Goal: Book appointment/travel/reservation

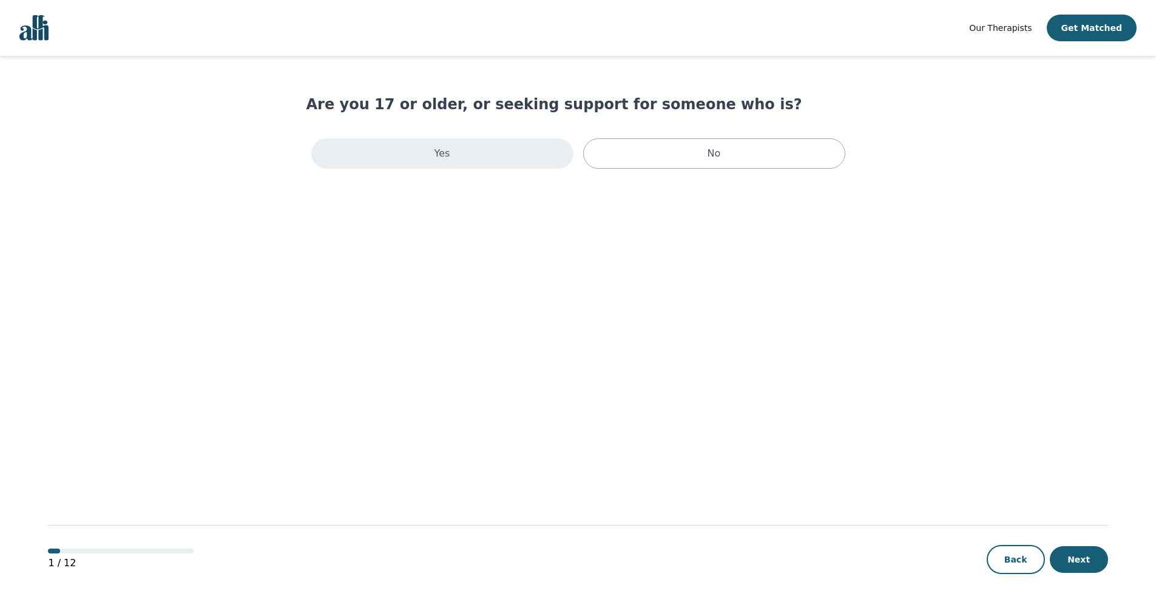
click at [454, 158] on div "Yes" at bounding box center [442, 153] width 262 height 30
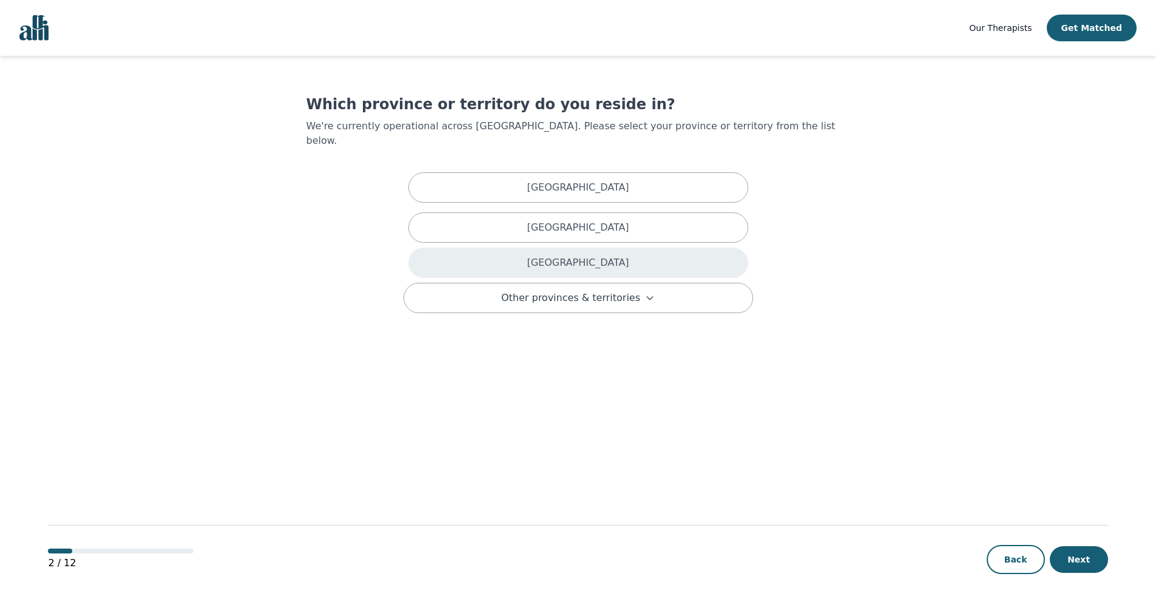
click at [507, 261] on div "[GEOGRAPHIC_DATA]" at bounding box center [578, 263] width 340 height 30
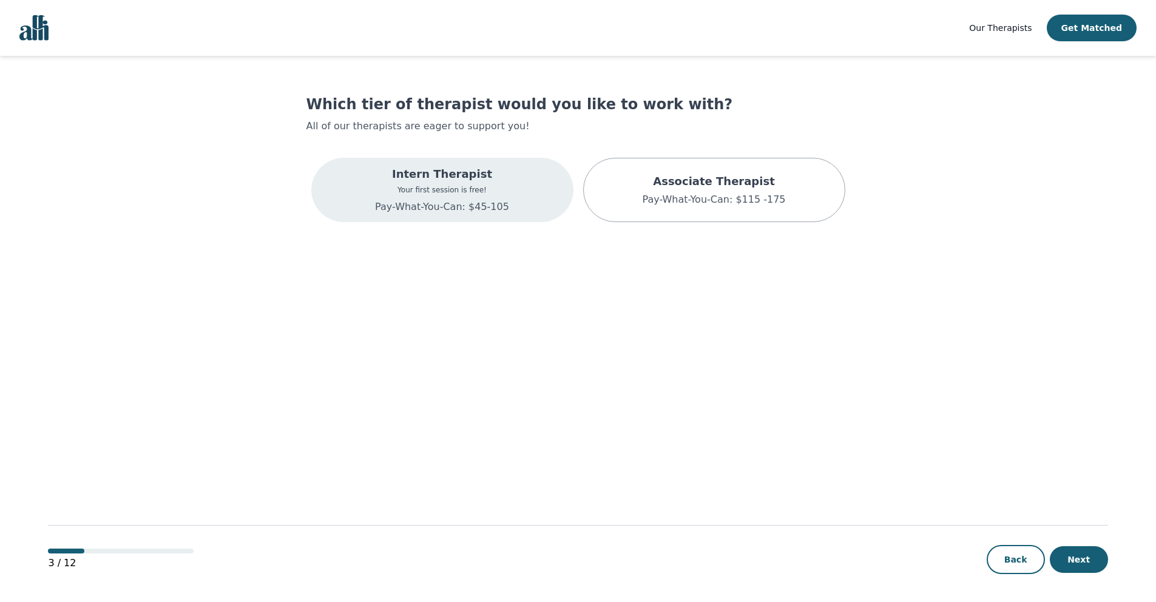
click at [510, 197] on div "Intern Therapist Your first session is free! Pay-What-You-Can: $45-105" at bounding box center [442, 190] width 262 height 64
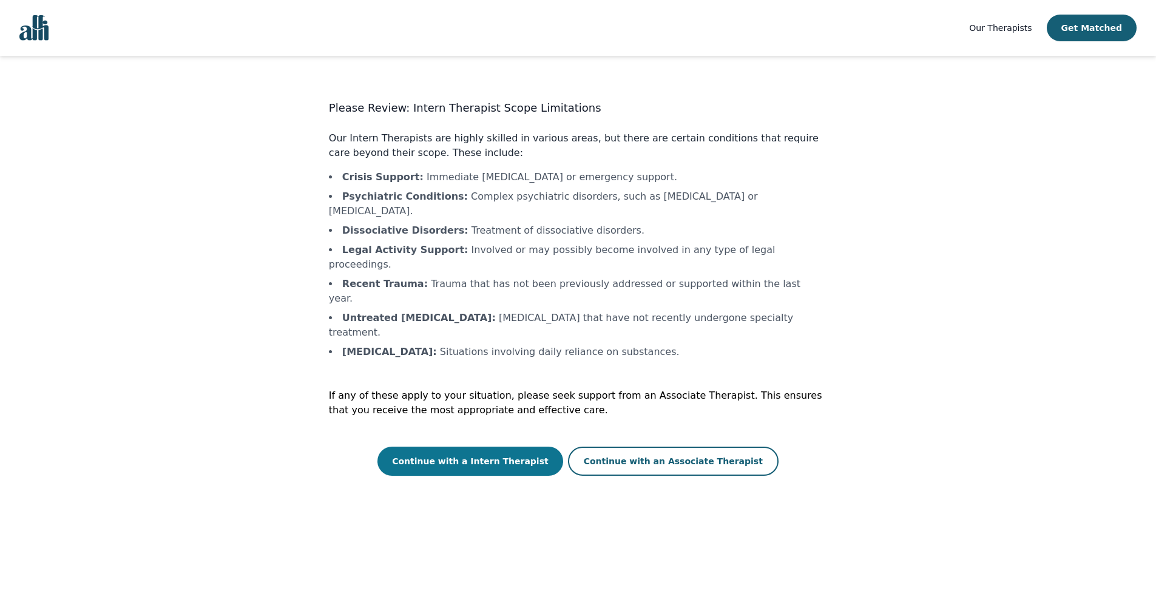
click at [532, 446] on button "Continue with a Intern Therapist" at bounding box center [470, 460] width 186 height 29
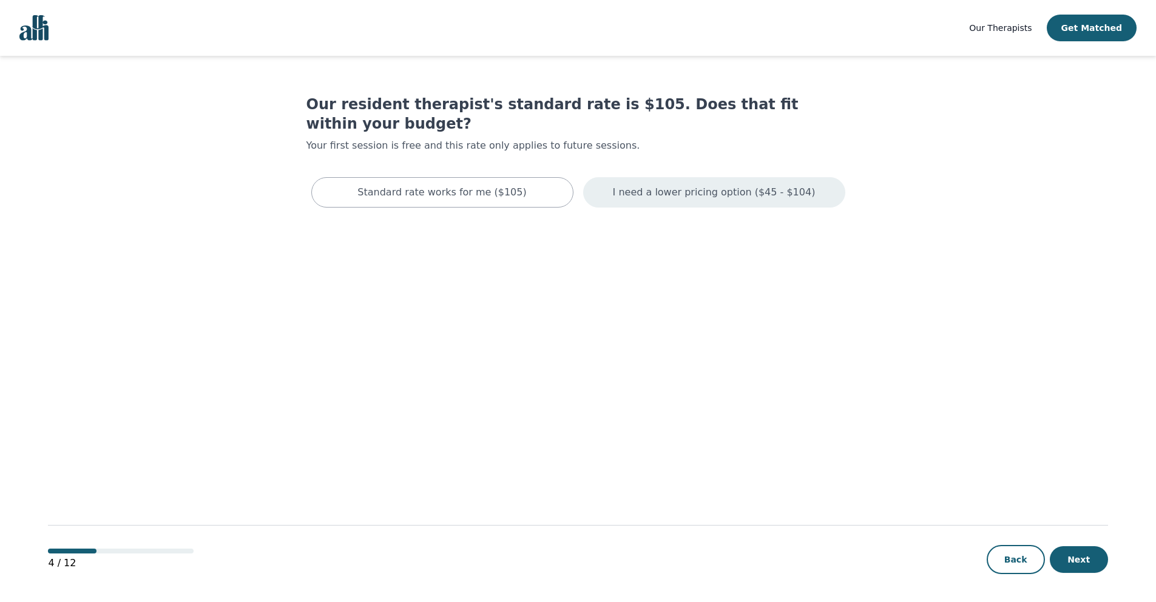
click at [663, 185] on p "I need a lower pricing option ($45 - $104)" at bounding box center [714, 192] width 203 height 15
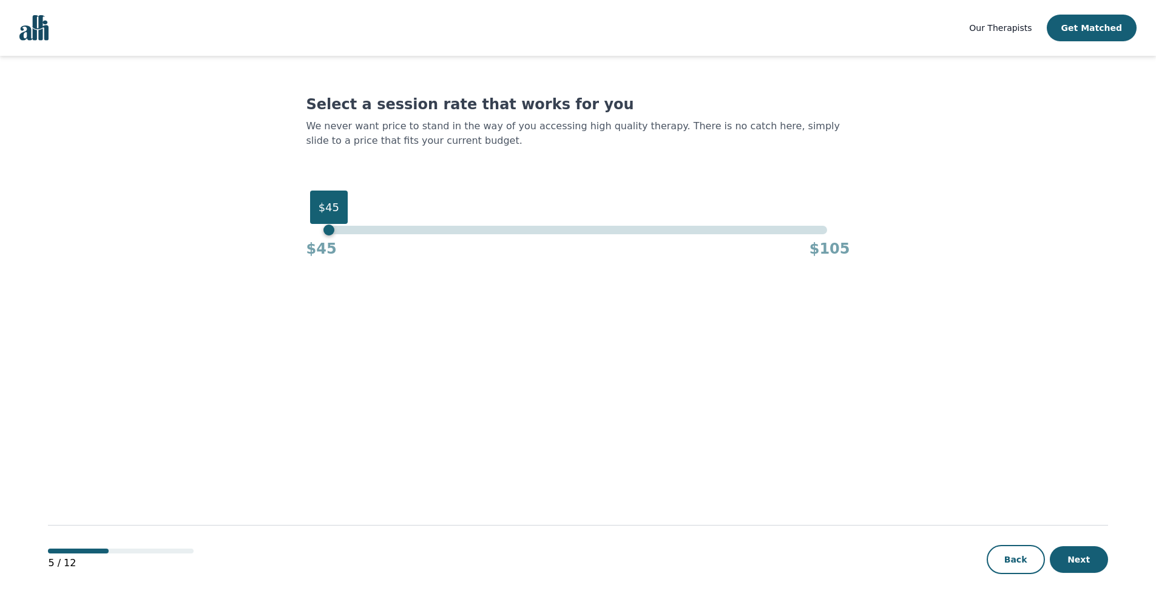
drag, startPoint x: 823, startPoint y: 228, endPoint x: 325, endPoint y: 240, distance: 497.6
click at [325, 240] on div "$45 $45 $105" at bounding box center [578, 242] width 544 height 33
click at [1088, 564] on button "Next" at bounding box center [1078, 559] width 58 height 27
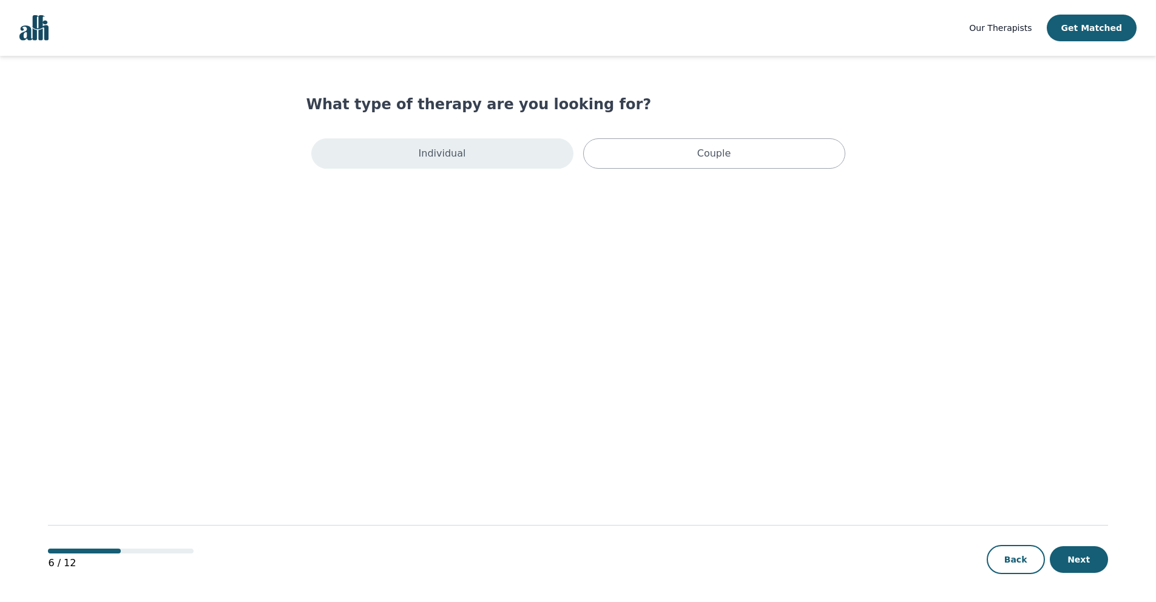
click at [493, 152] on div "Individual" at bounding box center [442, 153] width 262 height 30
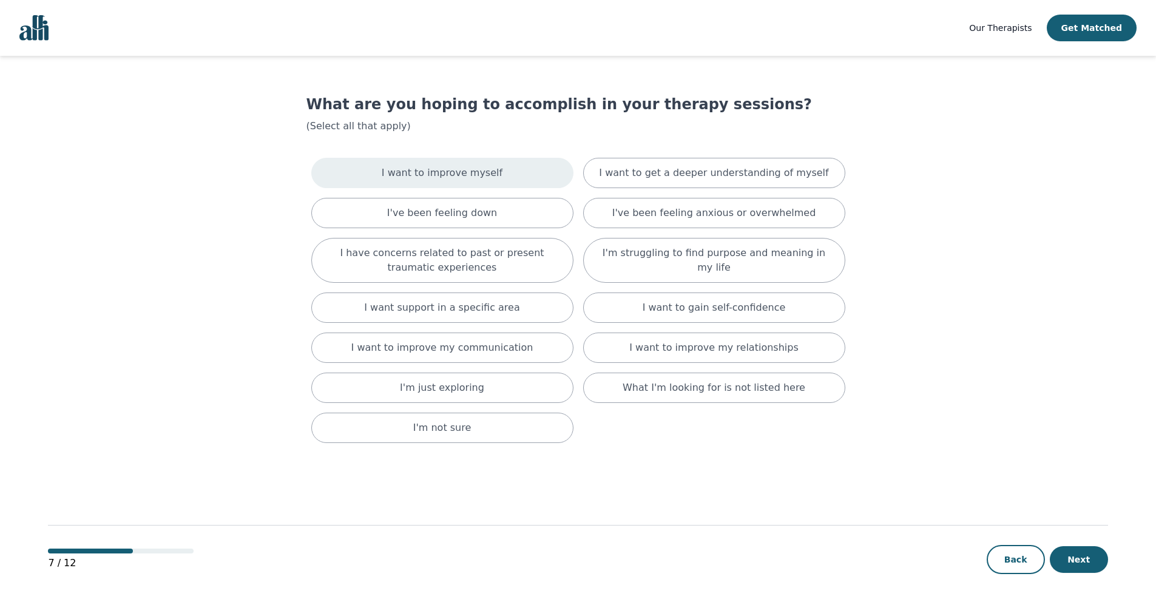
click at [508, 183] on div "I want to improve myself" at bounding box center [442, 173] width 262 height 30
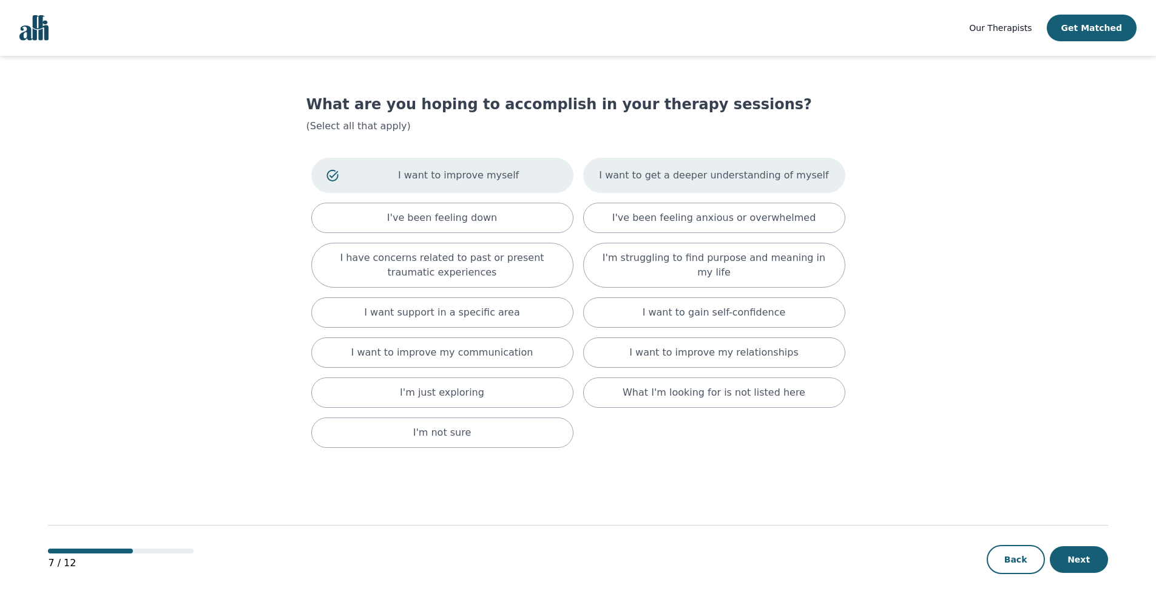
click at [635, 180] on p "I want to get a deeper understanding of myself" at bounding box center [713, 175] width 229 height 15
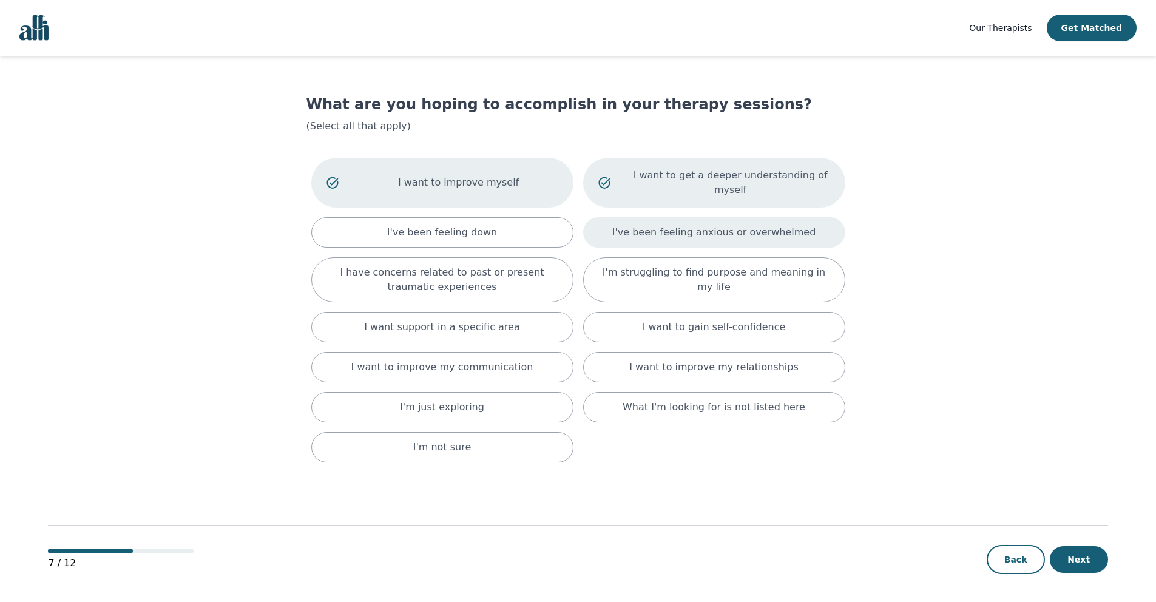
click at [634, 231] on p "I've been feeling anxious or overwhelmed" at bounding box center [714, 232] width 204 height 15
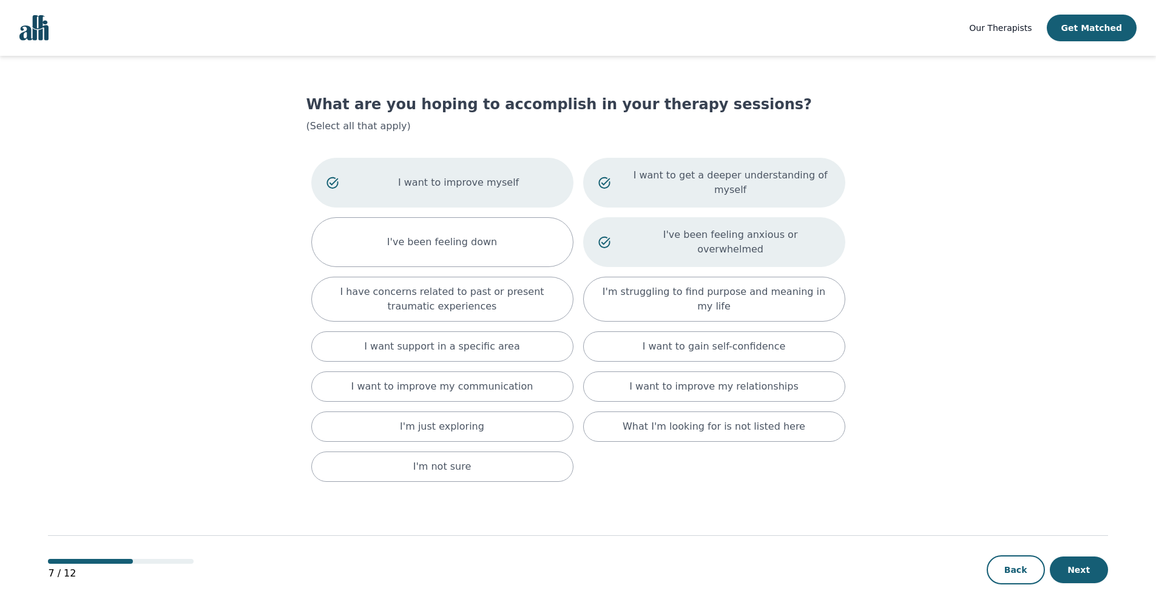
scroll to position [1, 0]
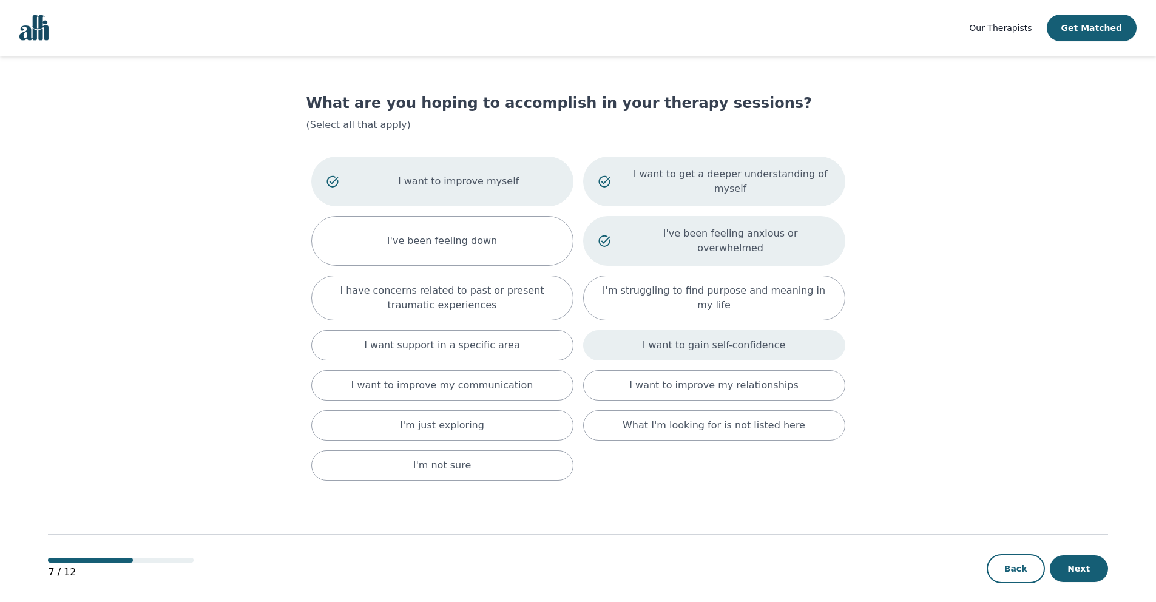
click at [675, 338] on p "I want to gain self-confidence" at bounding box center [713, 345] width 143 height 15
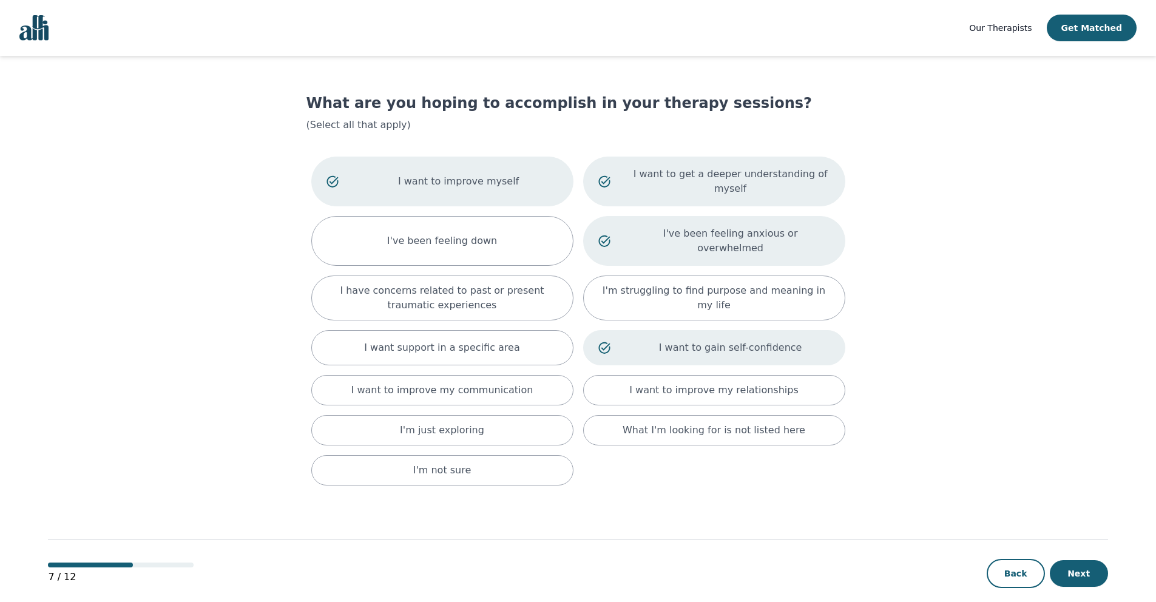
scroll to position [2, 0]
click at [685, 382] on p "I want to improve my relationships" at bounding box center [713, 389] width 169 height 15
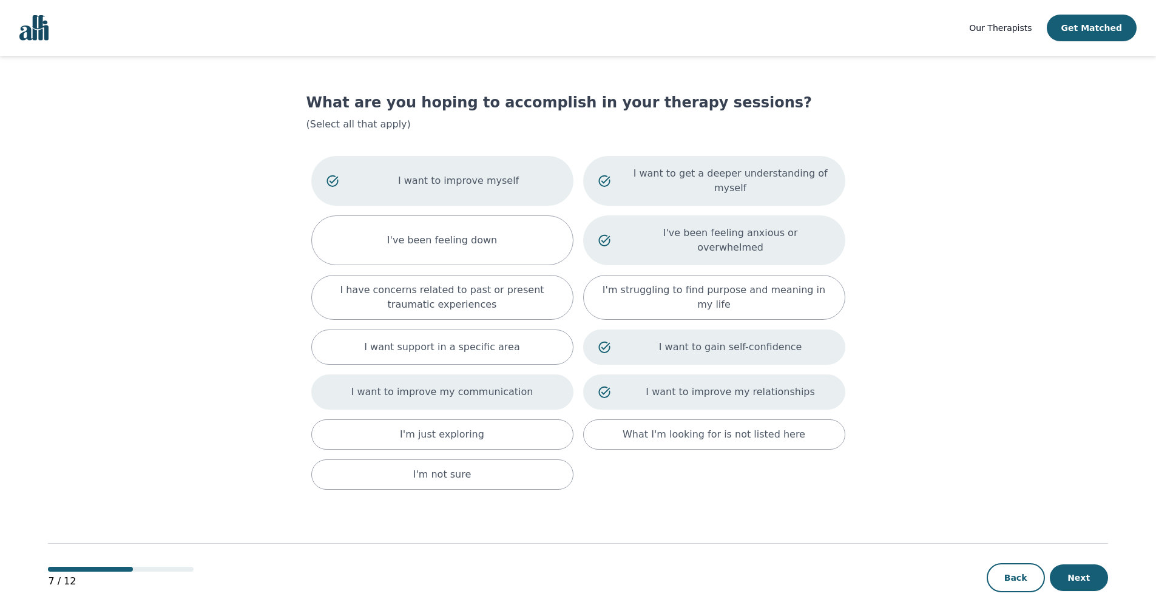
click at [508, 385] on div "I want to improve my communication" at bounding box center [442, 391] width 262 height 35
click at [1090, 564] on button "Next" at bounding box center [1078, 577] width 58 height 27
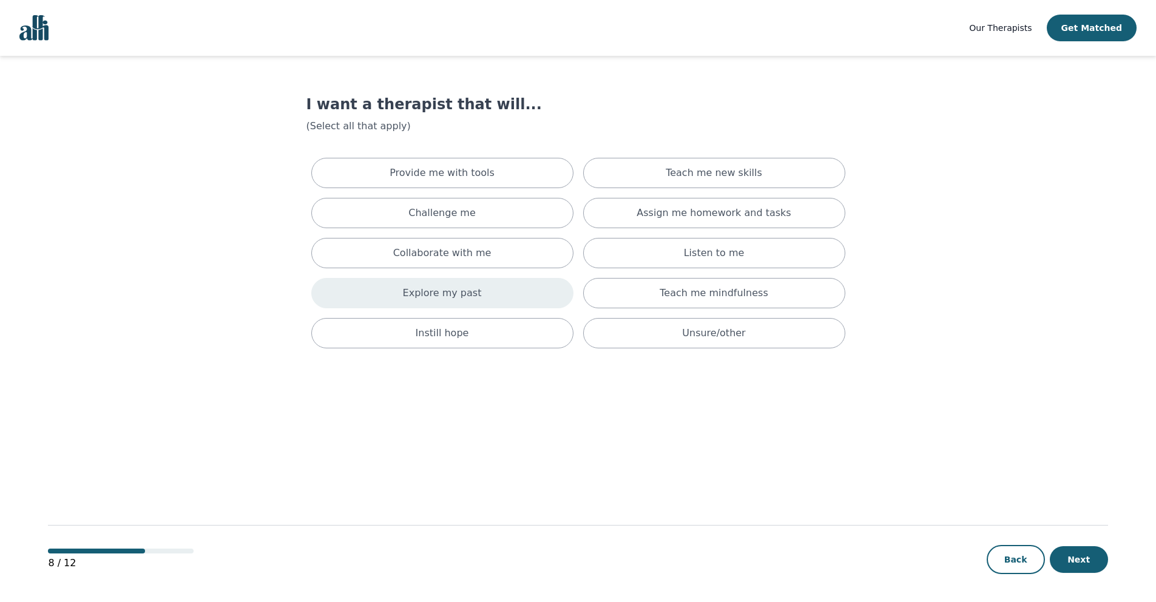
click at [505, 303] on div "Explore my past" at bounding box center [442, 293] width 262 height 30
click at [493, 344] on div "Instill hope" at bounding box center [442, 338] width 262 height 30
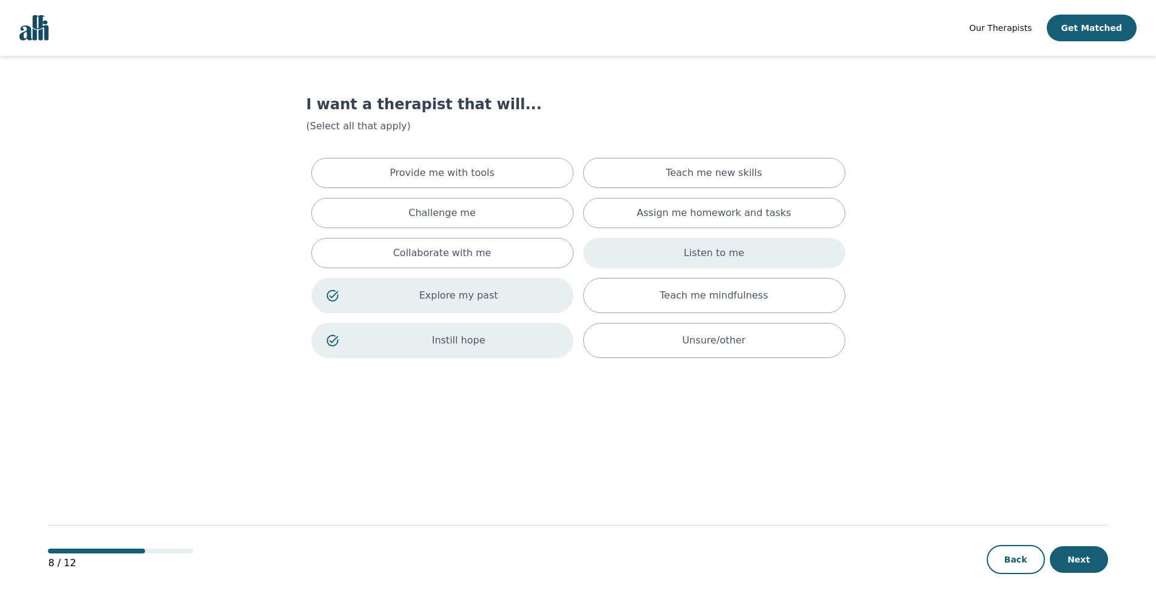
click at [644, 260] on div "Listen to me" at bounding box center [714, 253] width 262 height 30
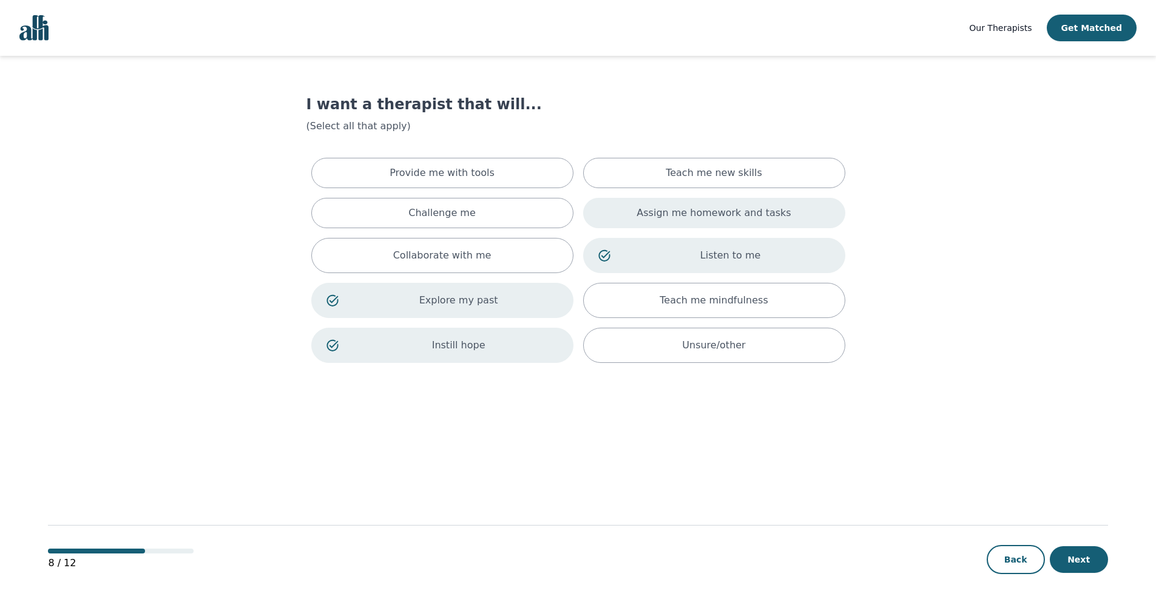
click at [650, 220] on div "Assign me homework and tasks" at bounding box center [714, 213] width 262 height 30
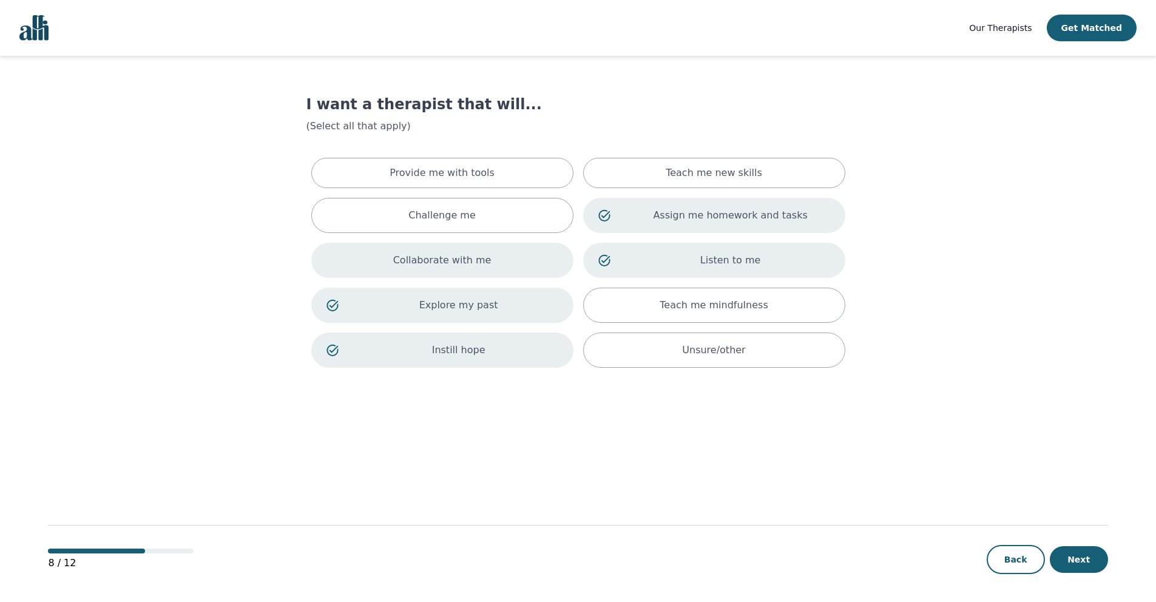
click at [525, 258] on div "Collaborate with me" at bounding box center [442, 260] width 262 height 35
click at [760, 180] on div "Teach me new skills" at bounding box center [714, 173] width 262 height 30
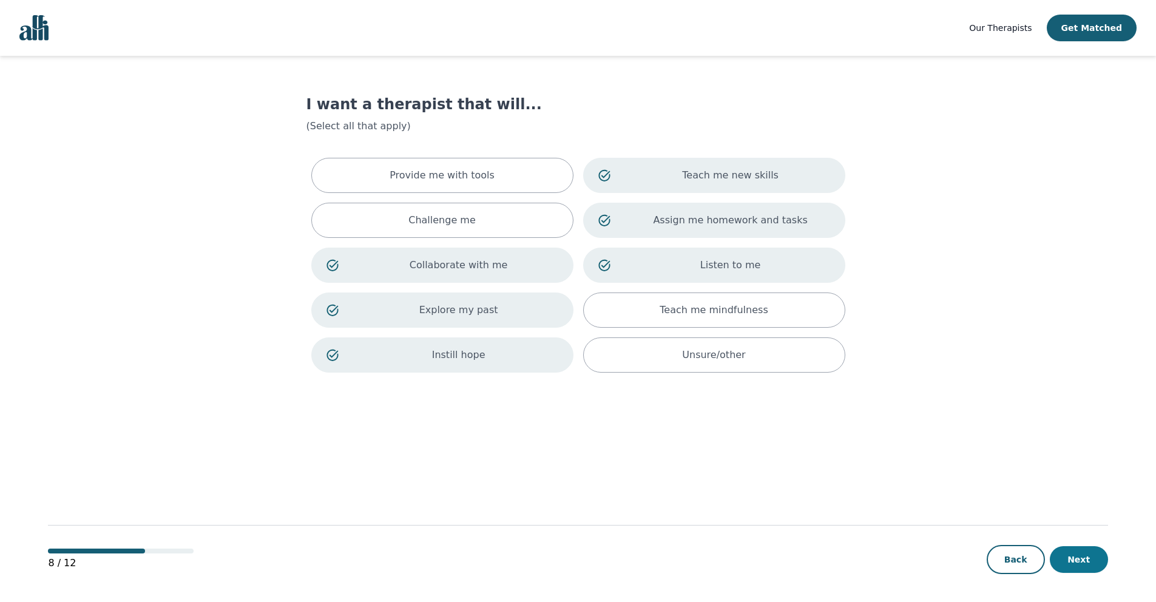
click at [1071, 561] on button "Next" at bounding box center [1078, 559] width 58 height 27
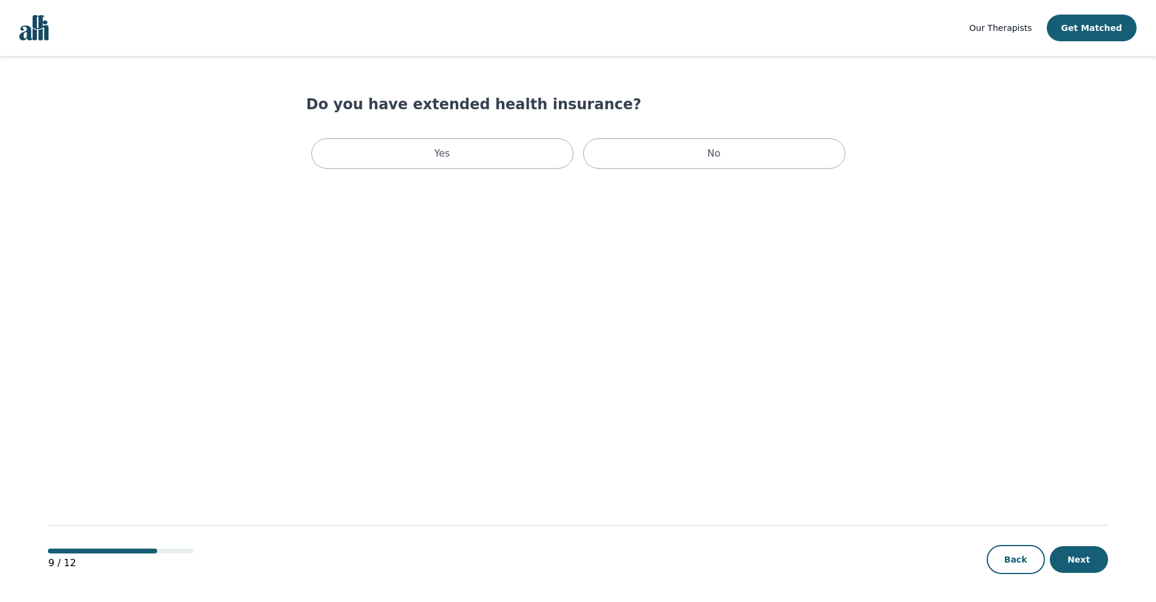
scroll to position [1, 0]
click at [445, 154] on p "Yes" at bounding box center [442, 152] width 16 height 15
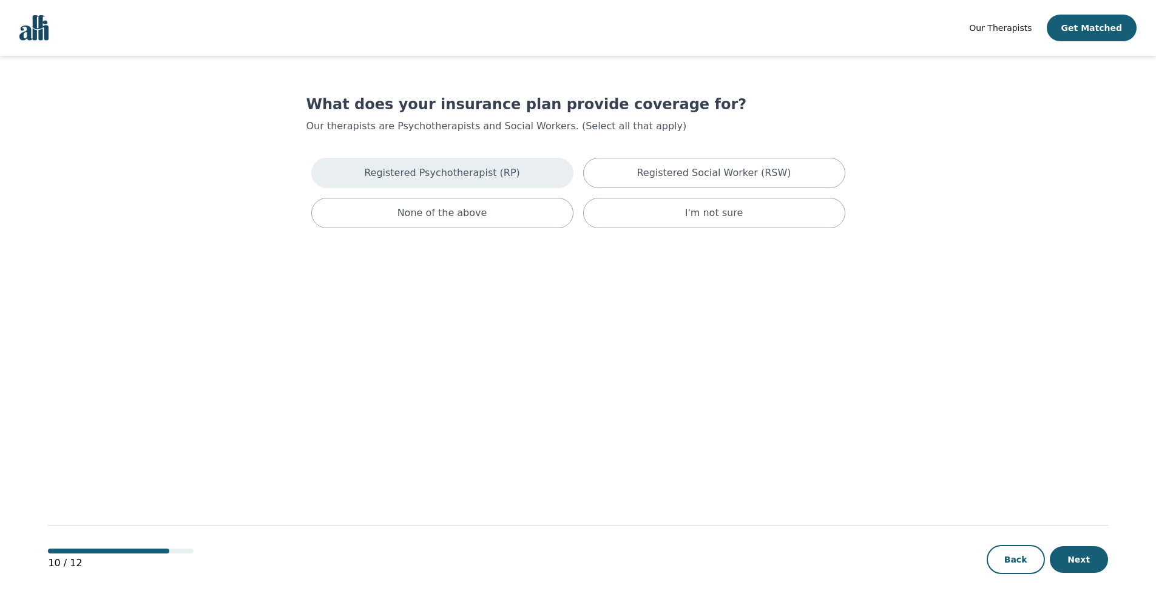
click at [437, 178] on p "Registered Psychotherapist (RP)" at bounding box center [442, 173] width 156 height 15
click at [1075, 564] on button "Next" at bounding box center [1078, 559] width 58 height 27
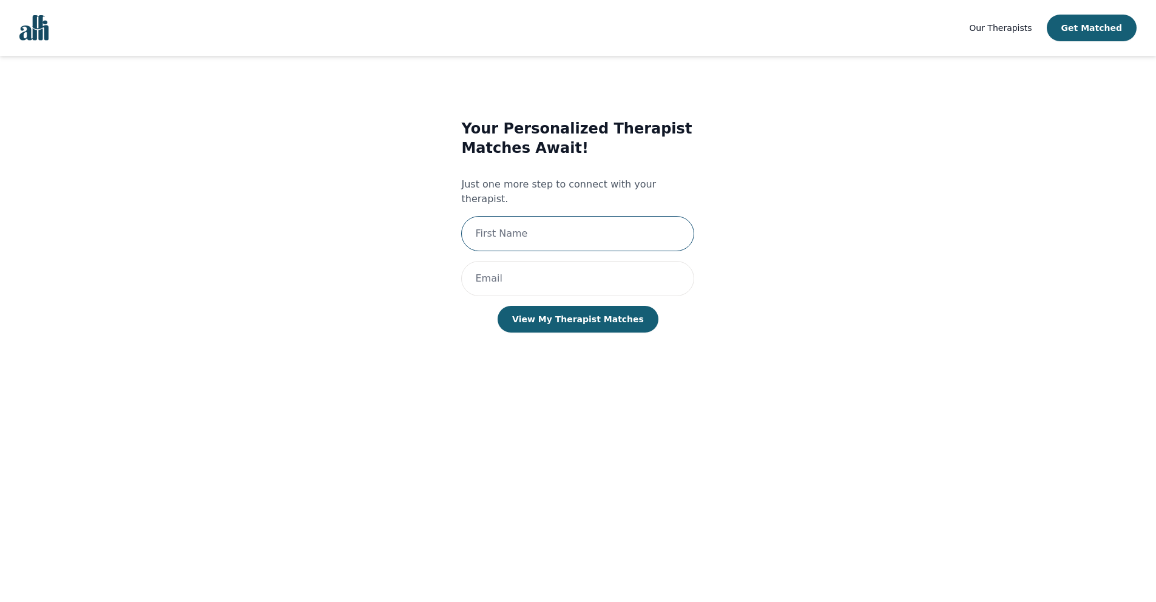
click at [562, 227] on input "text" at bounding box center [577, 233] width 233 height 35
type input "[PERSON_NAME]"
click at [573, 261] on input "email" at bounding box center [577, 278] width 233 height 35
type input "[EMAIL_ADDRESS][DOMAIN_NAME]"
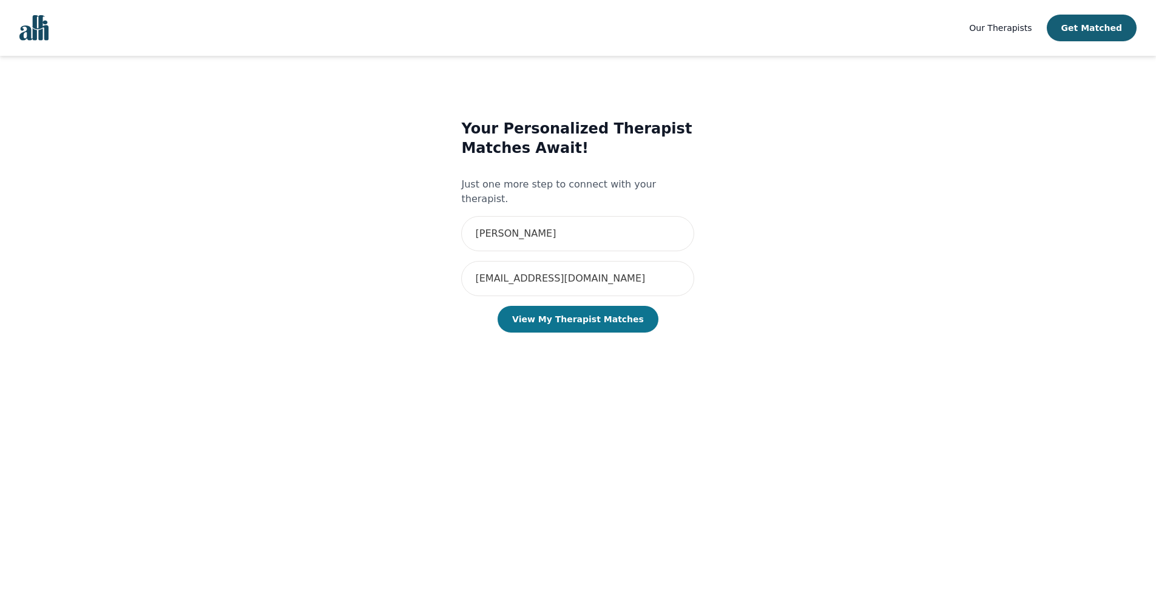
click at [581, 306] on button "View My Therapist Matches" at bounding box center [577, 319] width 161 height 27
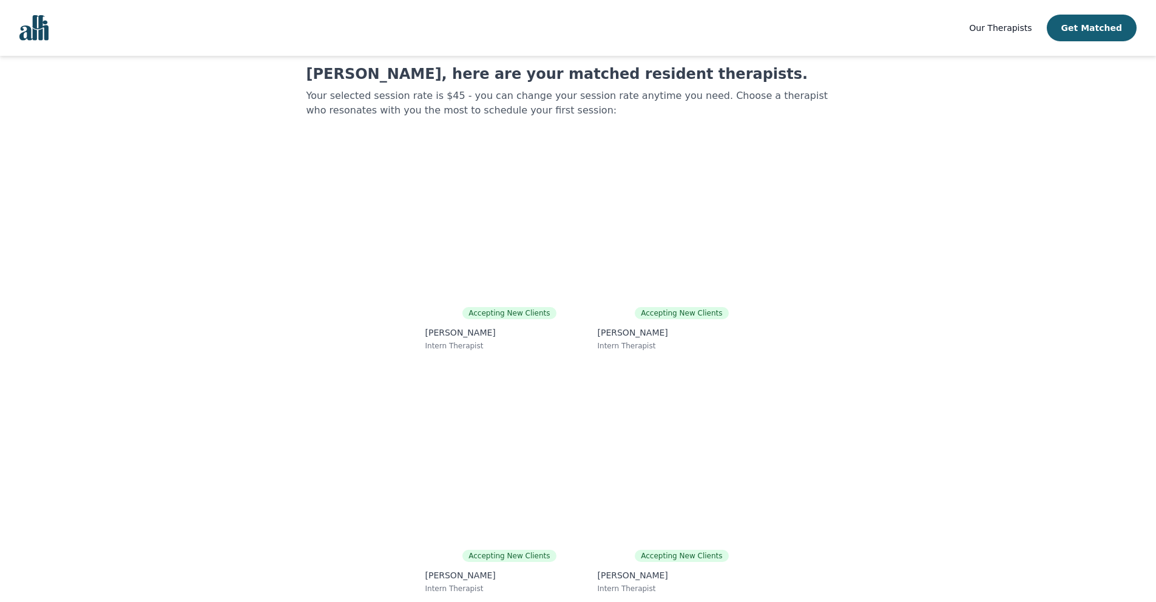
scroll to position [32, 0]
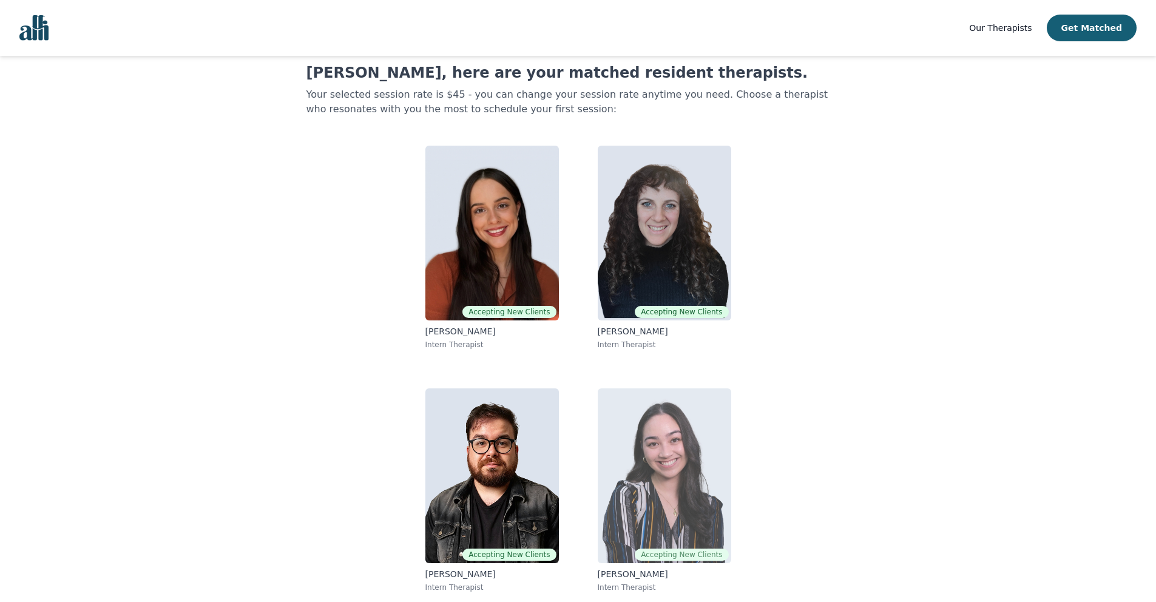
click at [666, 490] on img at bounding box center [664, 475] width 133 height 175
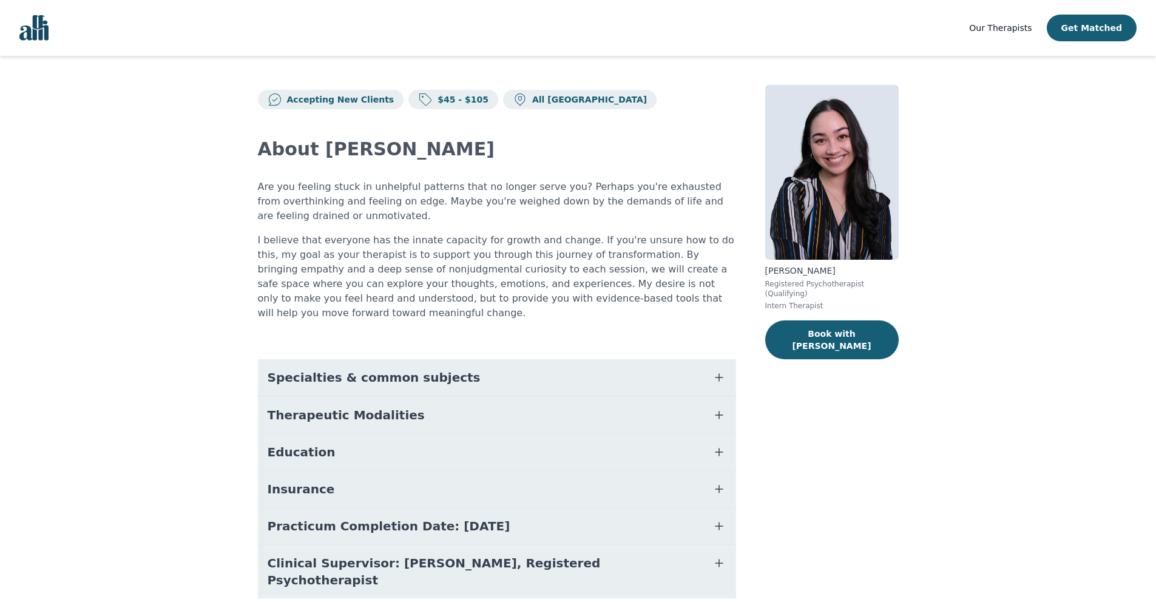
click at [532, 359] on button "Specialties & common subjects" at bounding box center [497, 377] width 478 height 36
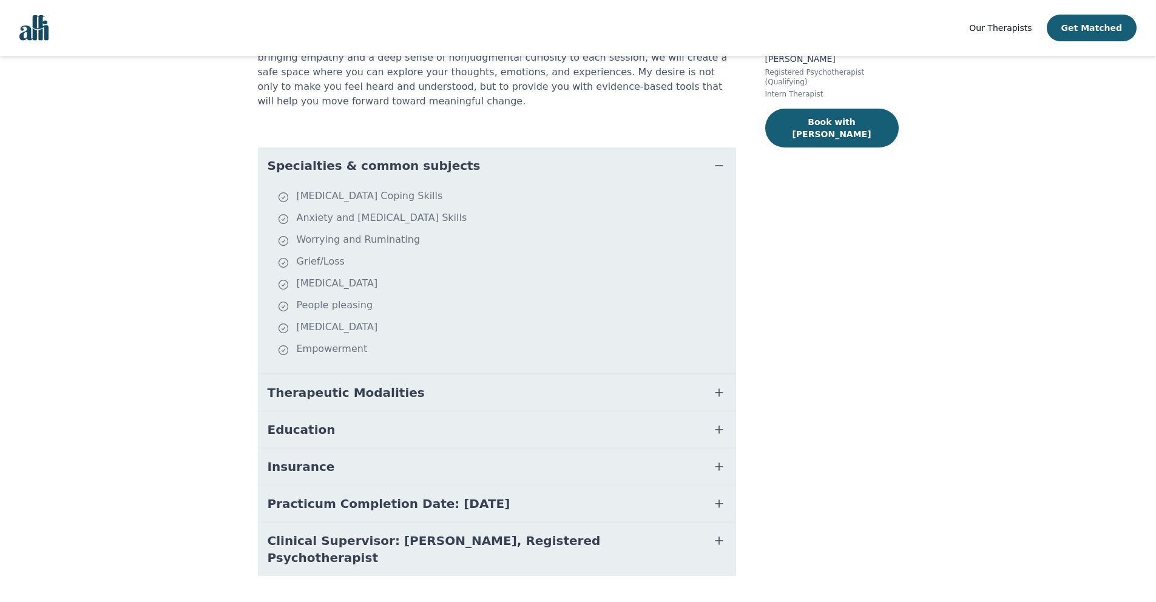
scroll to position [212, 0]
click at [527, 374] on button "Therapeutic Modalities" at bounding box center [497, 392] width 478 height 36
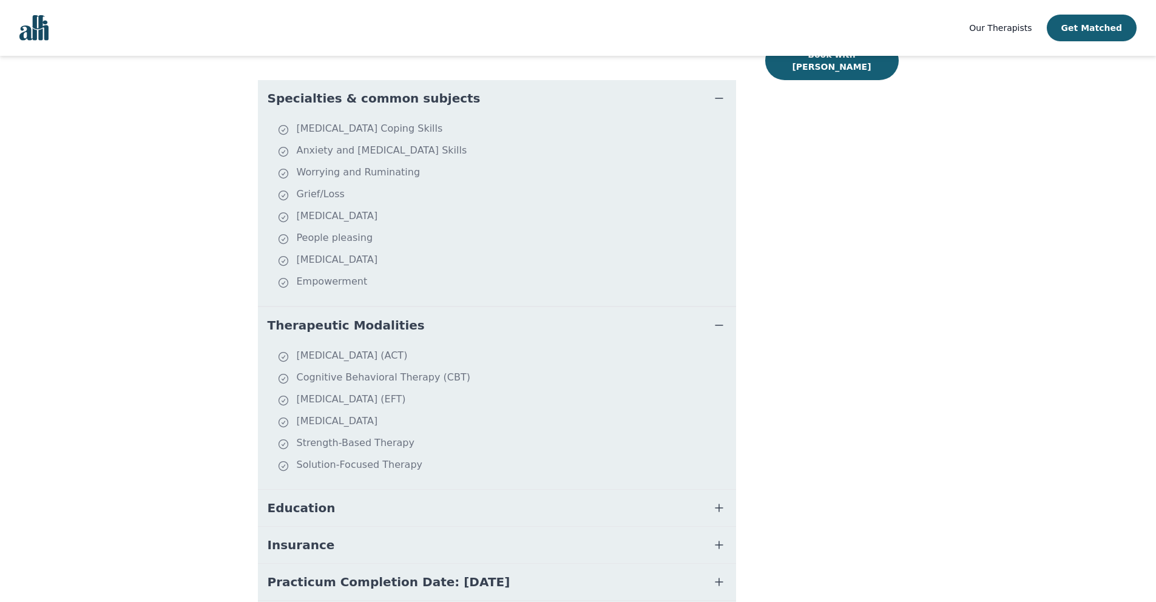
scroll to position [358, 0]
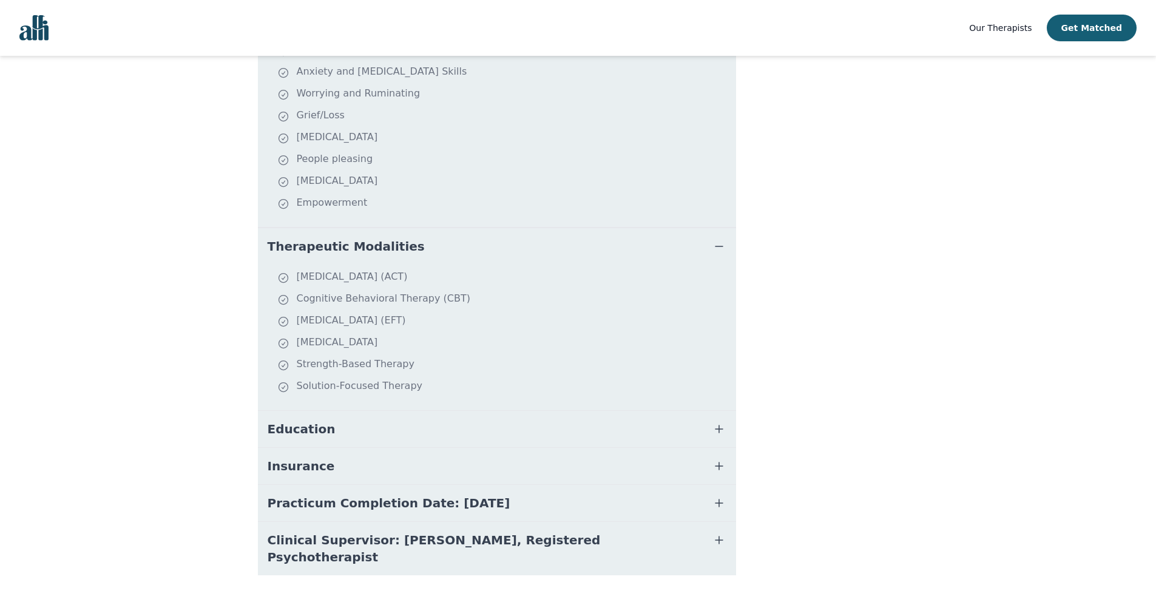
click at [514, 411] on button "Education" at bounding box center [497, 429] width 478 height 36
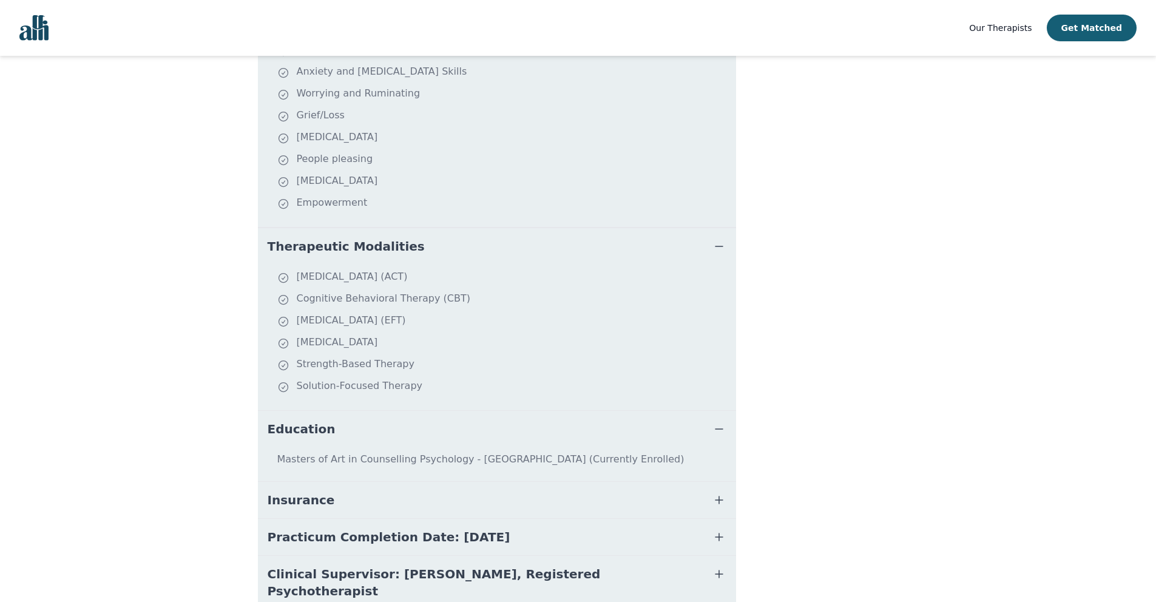
click at [514, 411] on button "Education" at bounding box center [497, 429] width 478 height 36
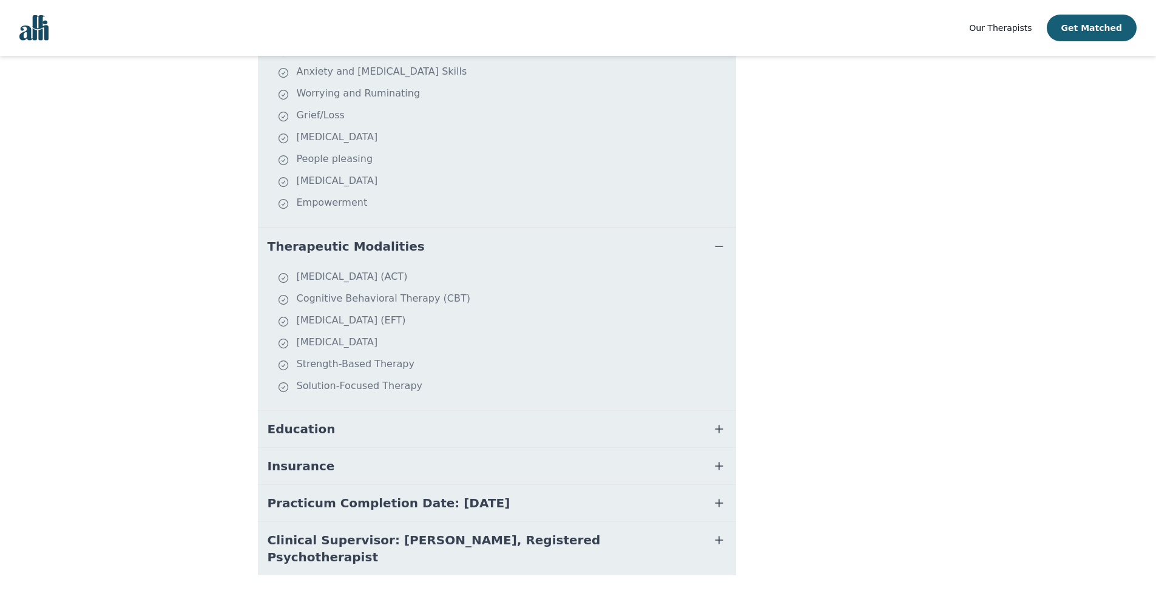
click at [507, 456] on button "Insurance" at bounding box center [497, 466] width 478 height 36
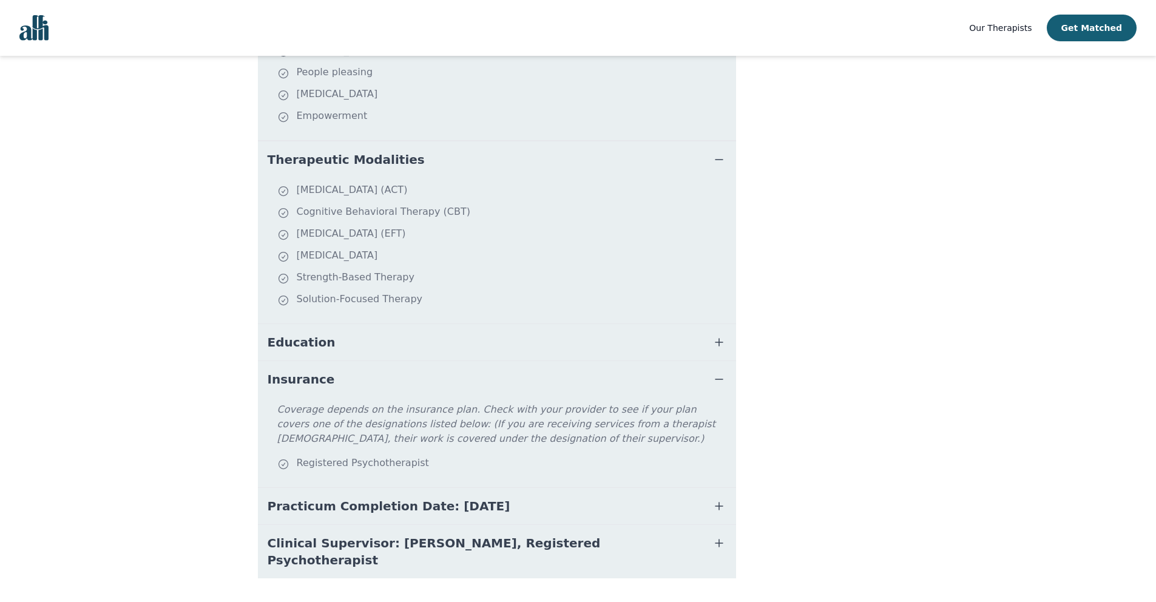
scroll to position [448, 0]
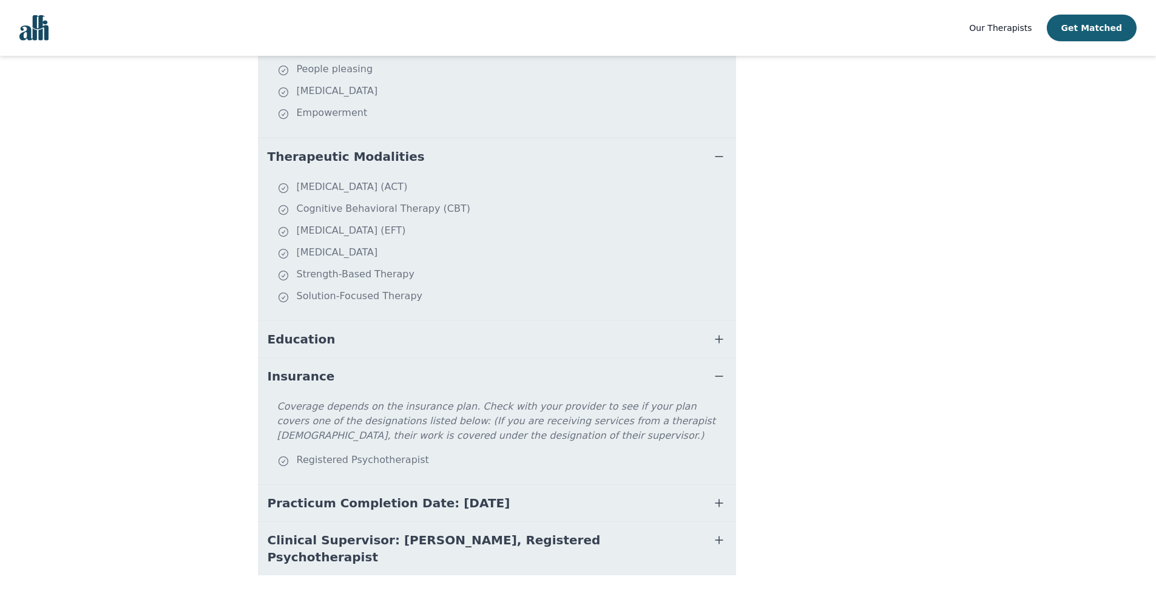
click at [505, 493] on button "Practicum Completion Date: [DATE]" at bounding box center [497, 503] width 478 height 36
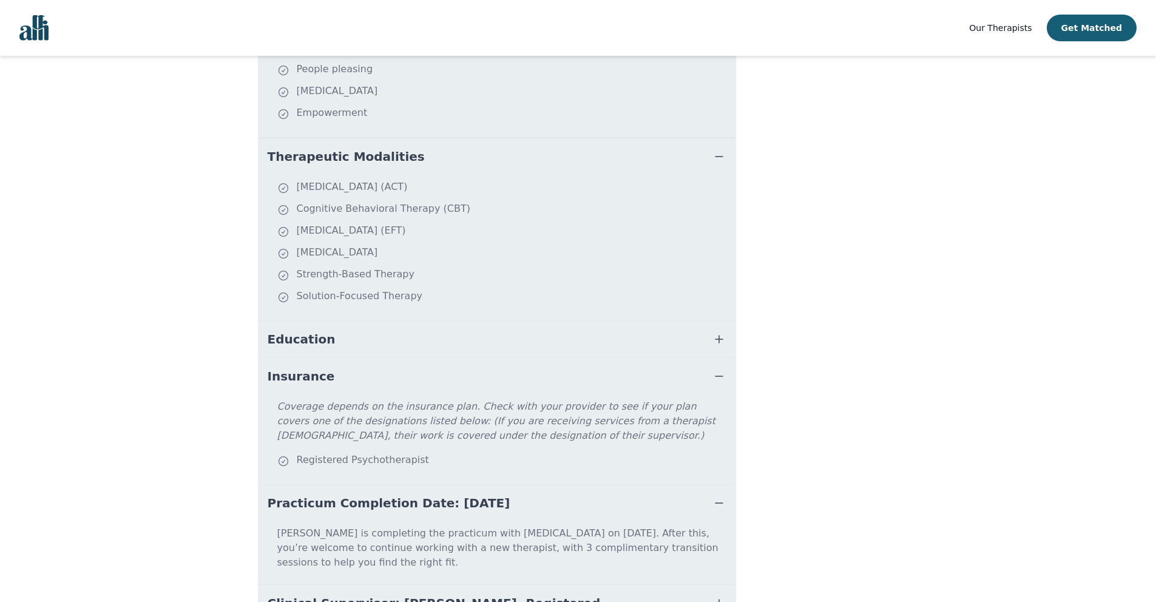
click at [507, 490] on button "Practicum Completion Date: [DATE]" at bounding box center [497, 503] width 478 height 36
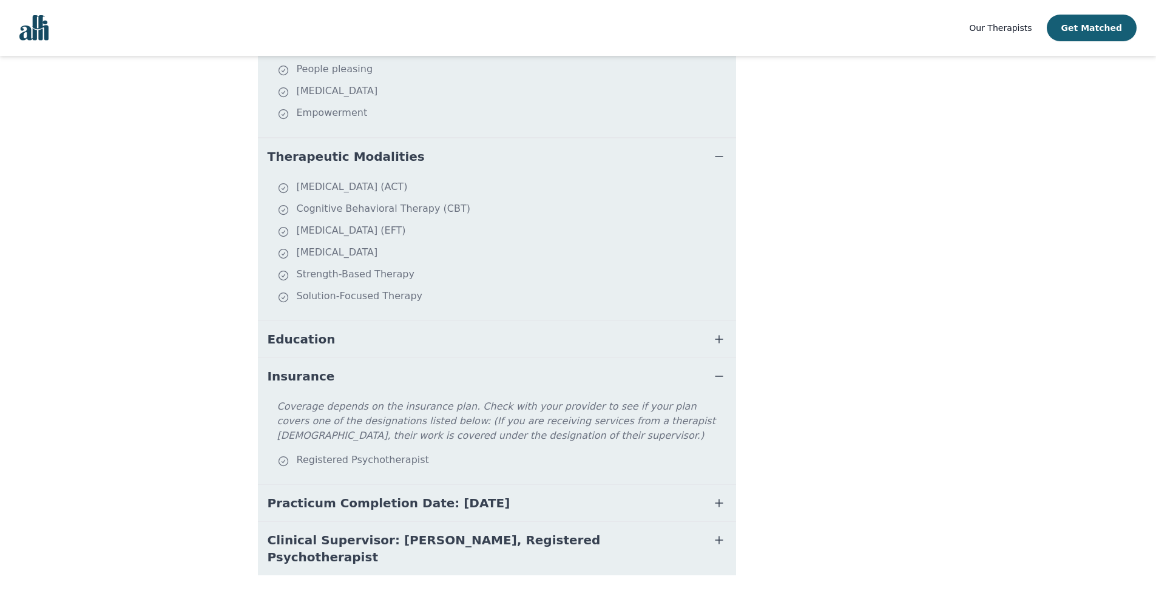
click at [509, 531] on span "Clinical Supervisor: [PERSON_NAME], Registered Psychotherapist" at bounding box center [483, 548] width 430 height 34
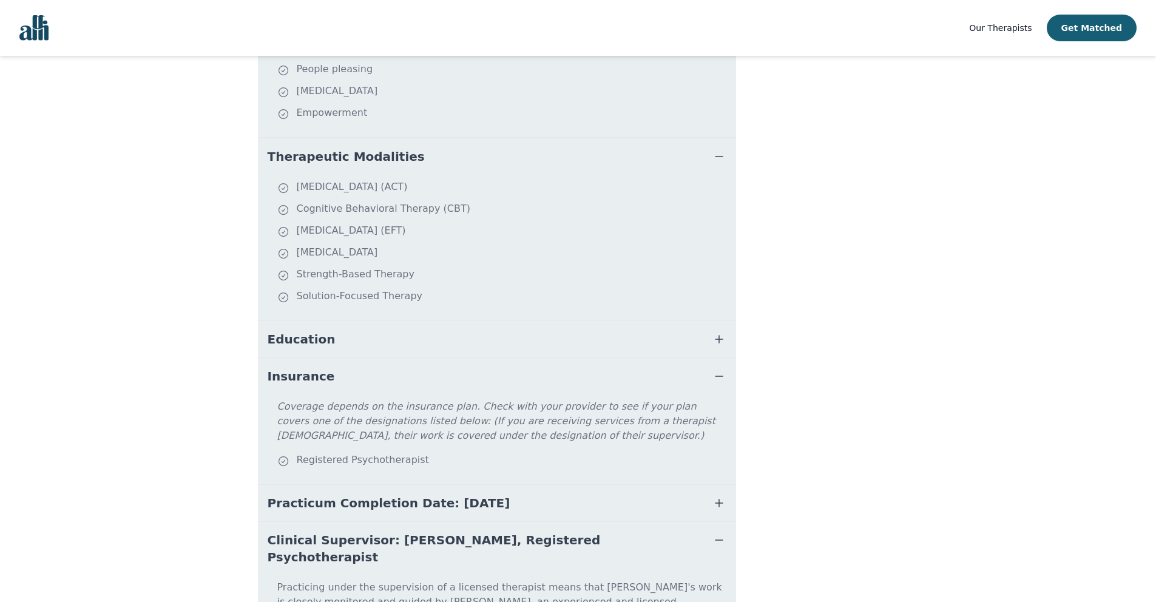
click at [509, 531] on span "Clinical Supervisor: [PERSON_NAME], Registered Psychotherapist" at bounding box center [483, 548] width 430 height 34
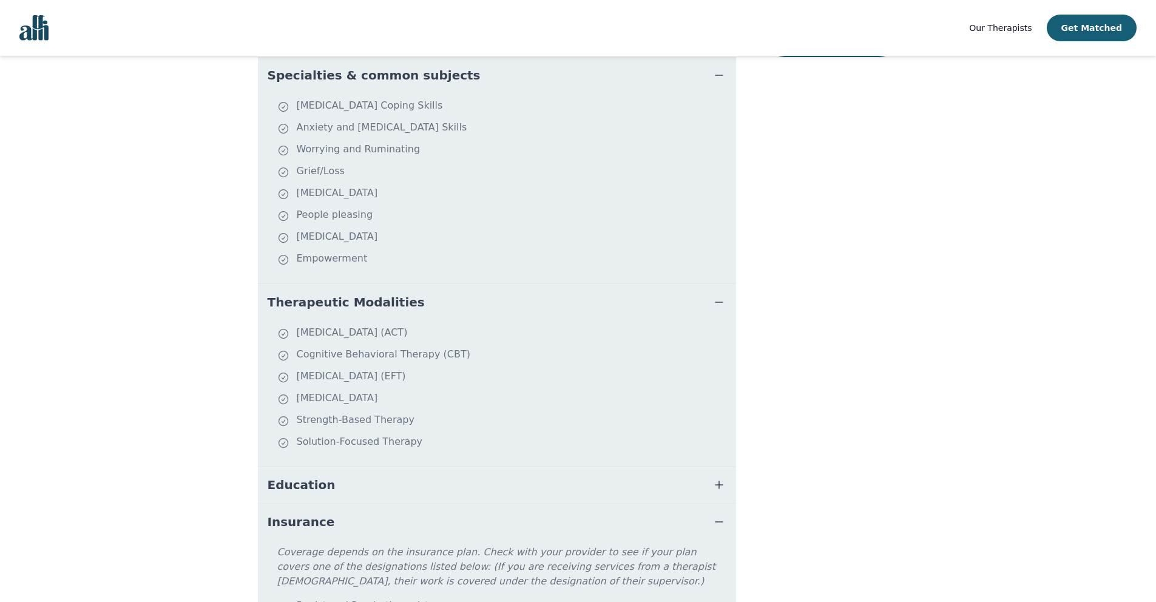
scroll to position [0, 0]
